Goal: Task Accomplishment & Management: Manage account settings

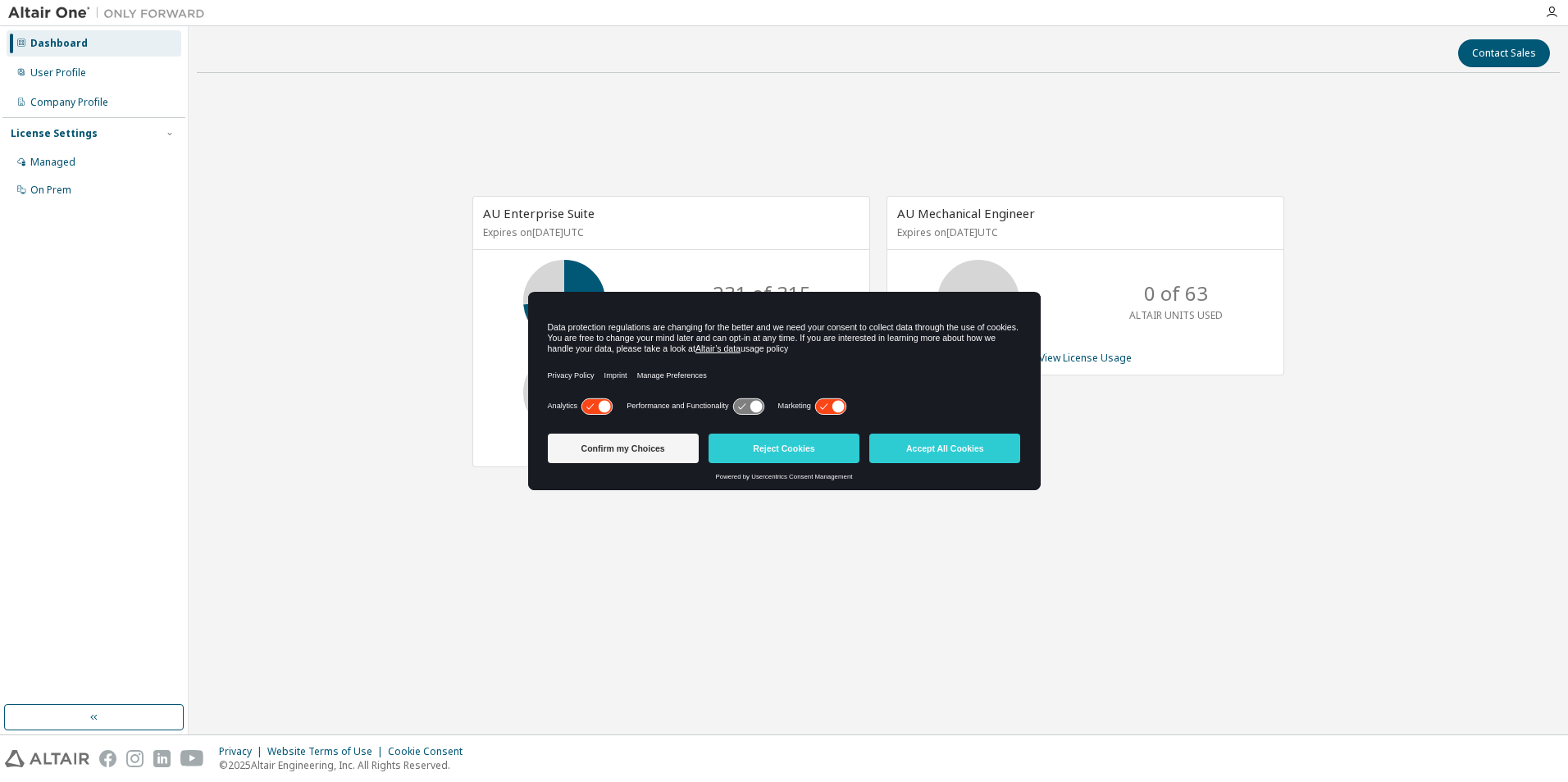
click at [602, 405] on icon at bounding box center [604, 406] width 12 height 12
click at [850, 401] on div "Analytics Performance and Functionality Marketing" at bounding box center [785, 411] width 473 height 33
click at [830, 406] on icon at bounding box center [830, 406] width 30 height 16
click at [787, 443] on button "Reject Cookies" at bounding box center [784, 448] width 151 height 29
